Goal: Information Seeking & Learning: Check status

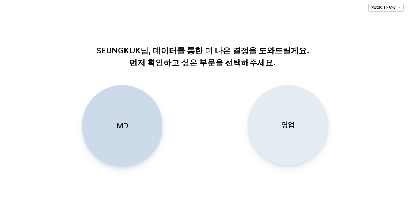
click at [290, 124] on p "영업" at bounding box center [287, 125] width 13 height 10
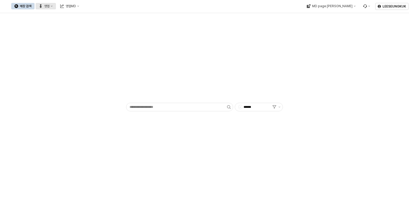
click at [53, 7] on icon "영업" at bounding box center [52, 6] width 2 height 2
click at [100, 17] on div "목표매출 달성현황" at bounding box center [105, 16] width 28 height 4
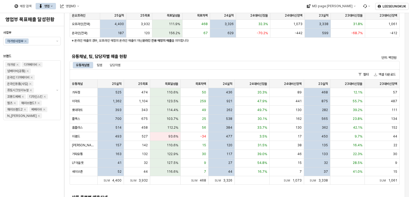
scroll to position [96, 0]
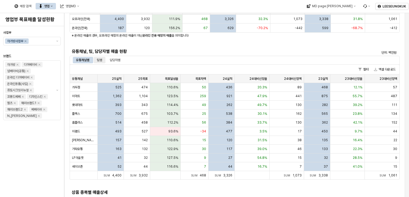
click at [100, 60] on div "팀별" at bounding box center [99, 60] width 5 height 6
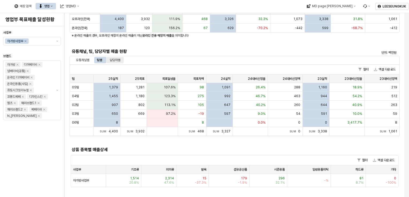
click at [116, 60] on div "담당자별" at bounding box center [115, 60] width 11 height 6
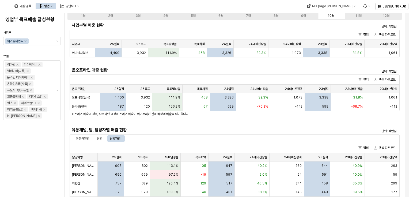
scroll to position [0, 0]
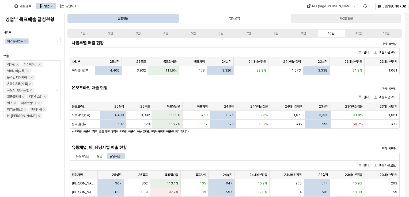
click at [357, 16] on div "기간별현황" at bounding box center [346, 18] width 110 height 9
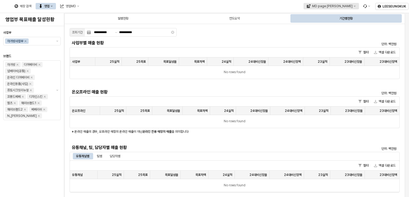
click at [353, 6] on icon "MD page 이동" at bounding box center [354, 6] width 2 height 2
click at [381, 18] on div "기간별현황" at bounding box center [346, 18] width 110 height 9
click at [349, 19] on div "기간별현황" at bounding box center [345, 18] width 13 height 6
click at [91, 70] on div "No rows found" at bounding box center [234, 72] width 329 height 13
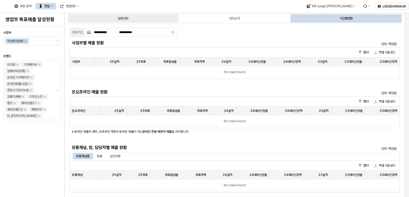
click at [136, 17] on div "월별현황" at bounding box center [123, 18] width 110 height 9
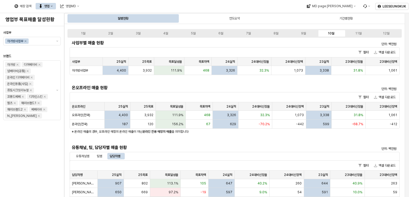
click at [320, 14] on div "월별현황 연도요약 기간별현황" at bounding box center [234, 18] width 340 height 11
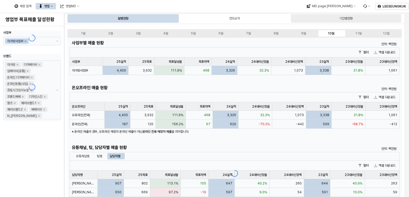
click at [346, 17] on div "기간별현황" at bounding box center [345, 18] width 13 height 6
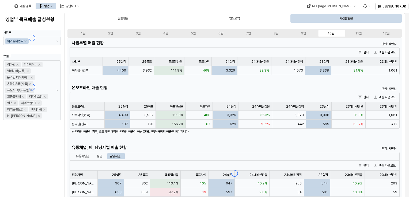
click at [346, 17] on div "기간별현황" at bounding box center [345, 18] width 13 height 6
